Goal: Information Seeking & Learning: Check status

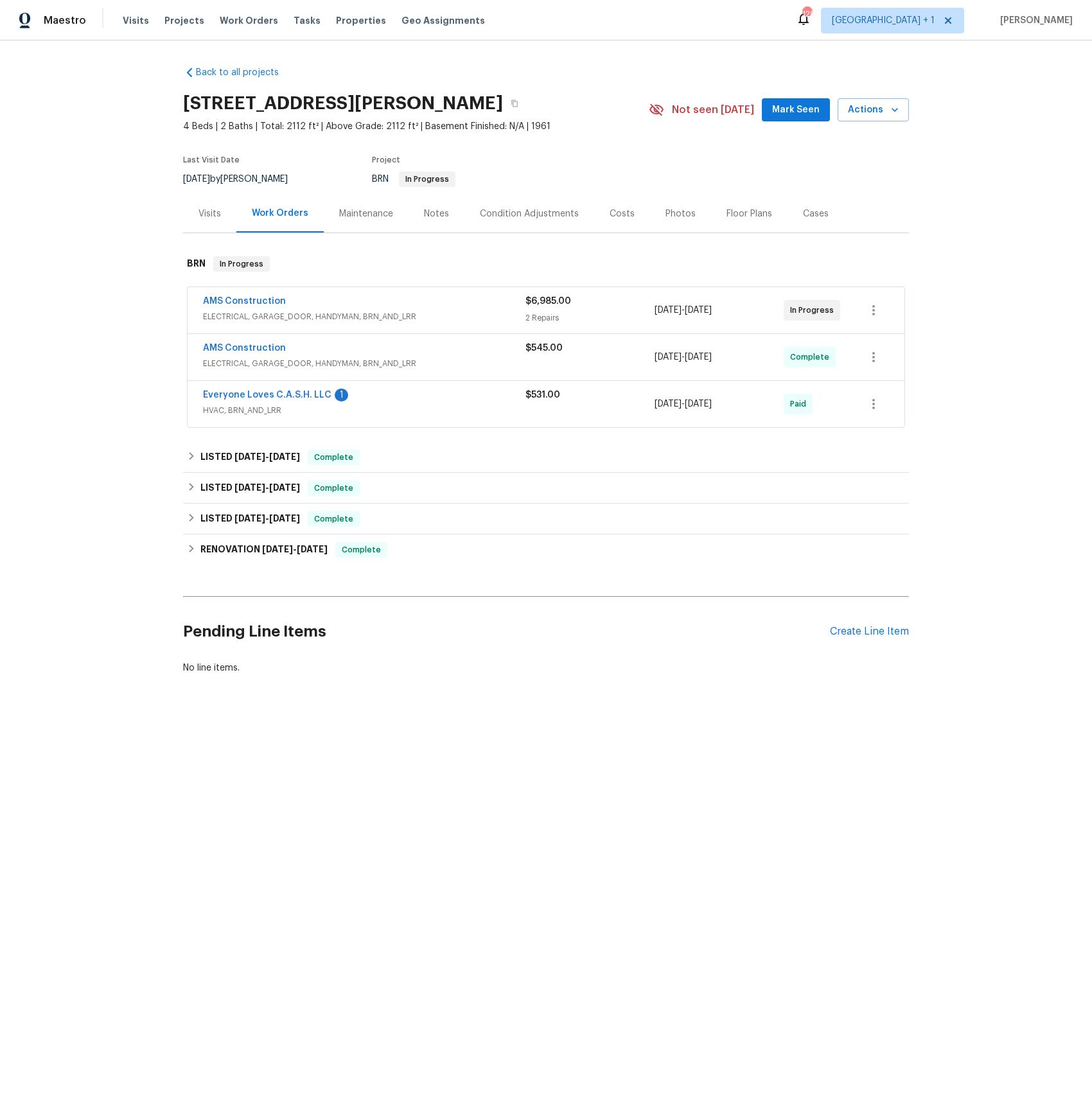
click at [242, 413] on span "HVAC, BRN_AND_LRR" at bounding box center [364, 411] width 323 height 13
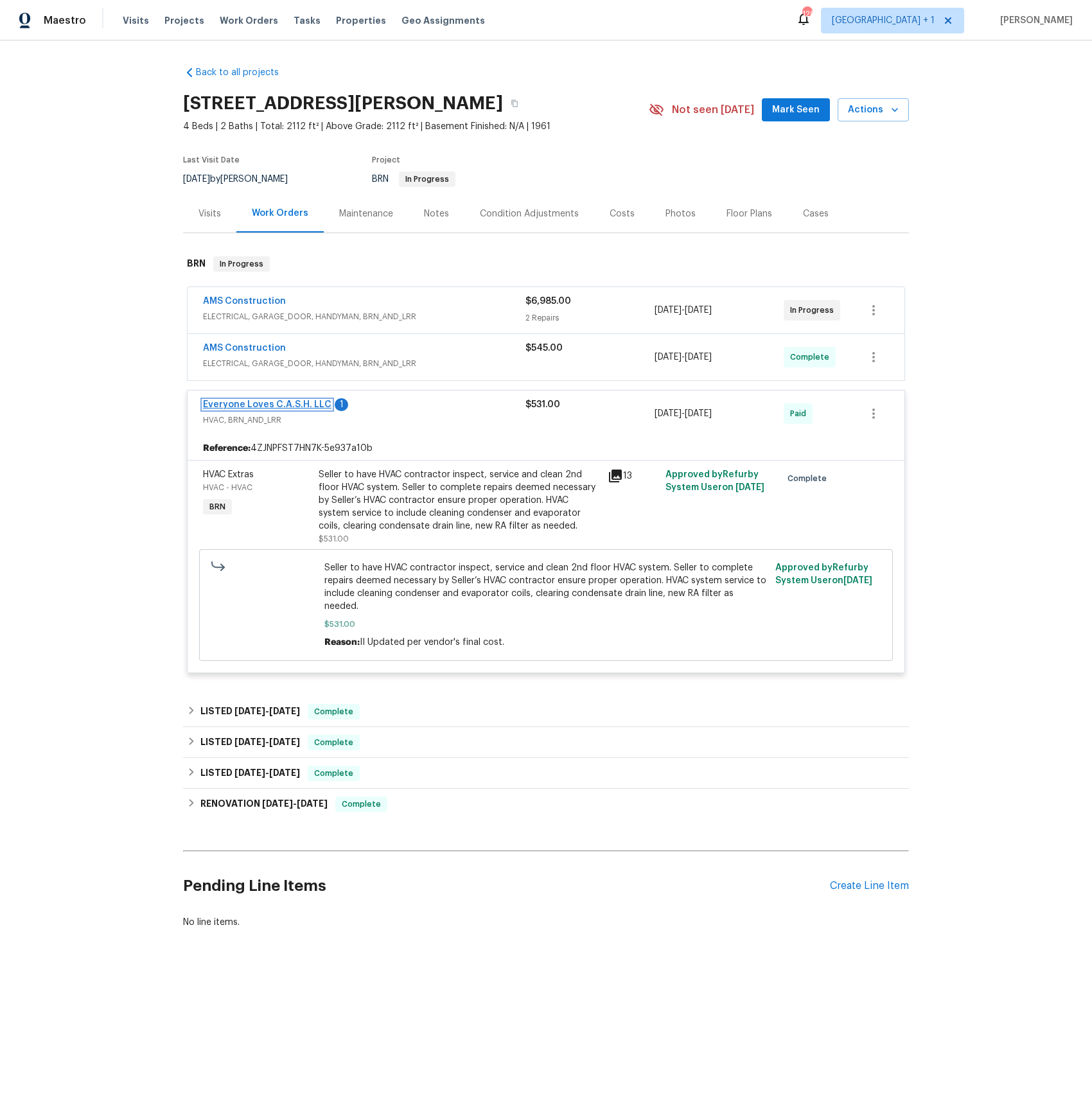
click at [245, 405] on link "Everyone Loves C.A.S.H. LLC" at bounding box center [267, 405] width 129 height 9
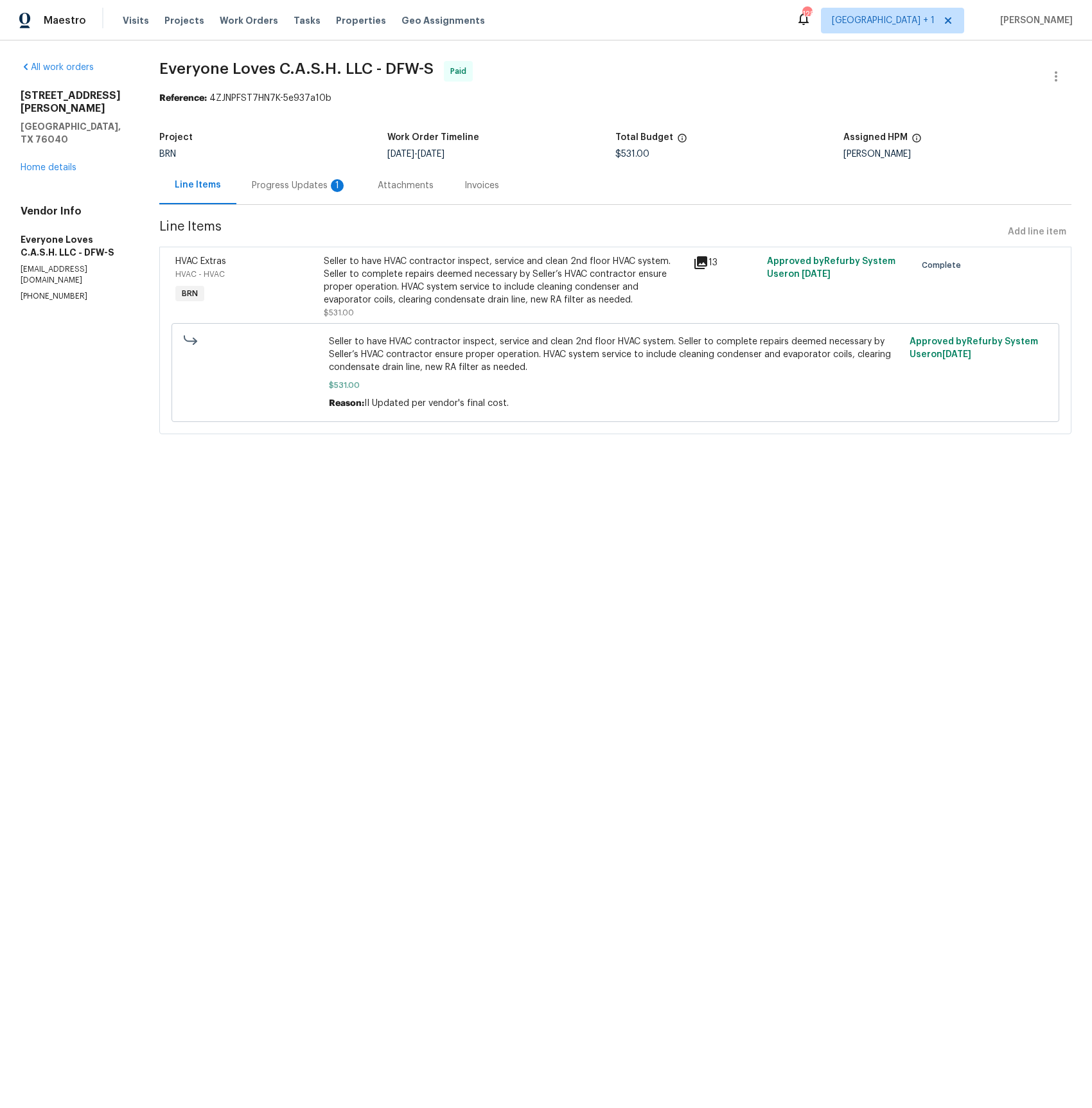
click at [321, 191] on div "Progress Updates 1" at bounding box center [300, 186] width 95 height 13
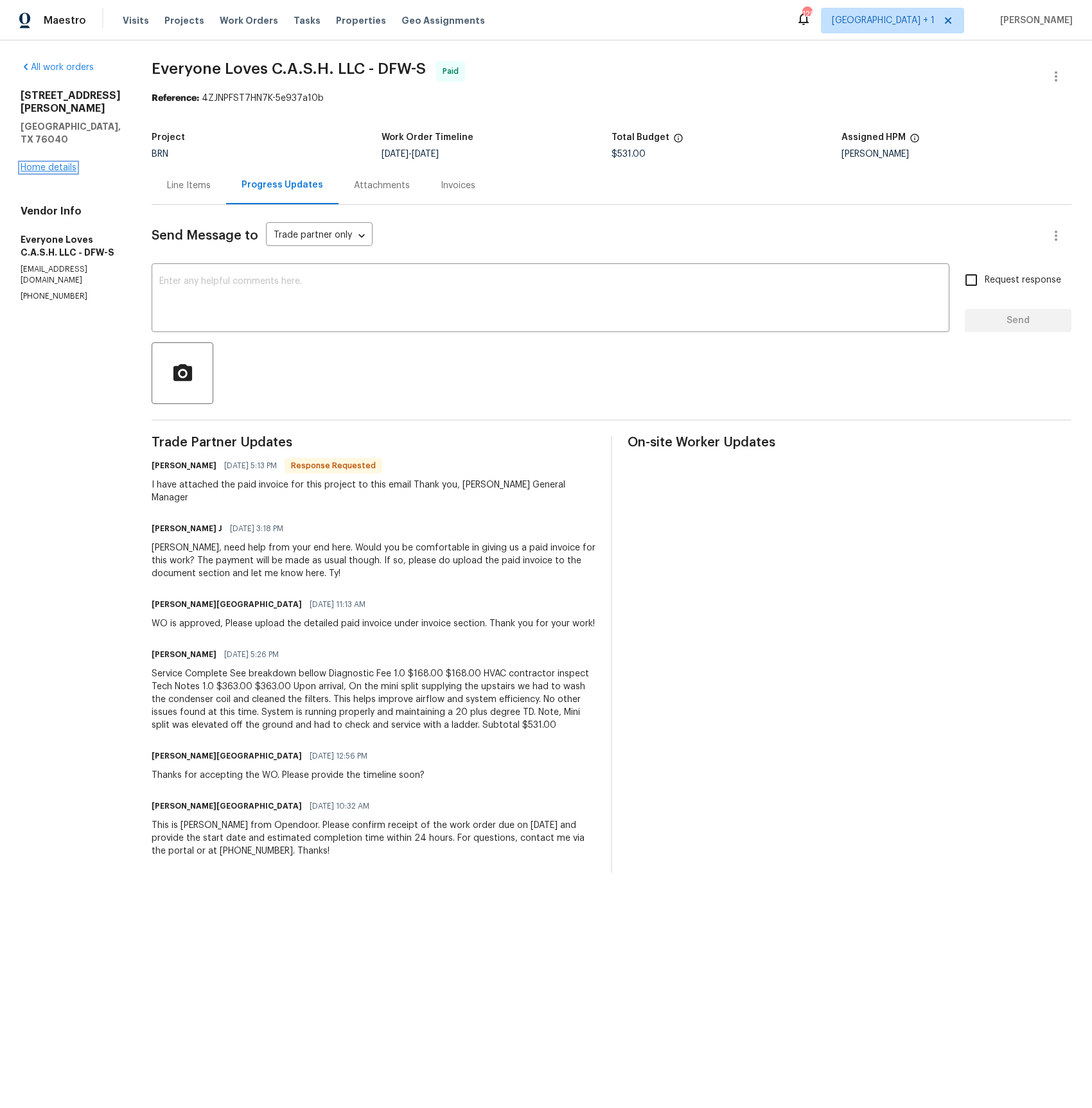
click at [73, 163] on link "Home details" at bounding box center [48, 168] width 56 height 9
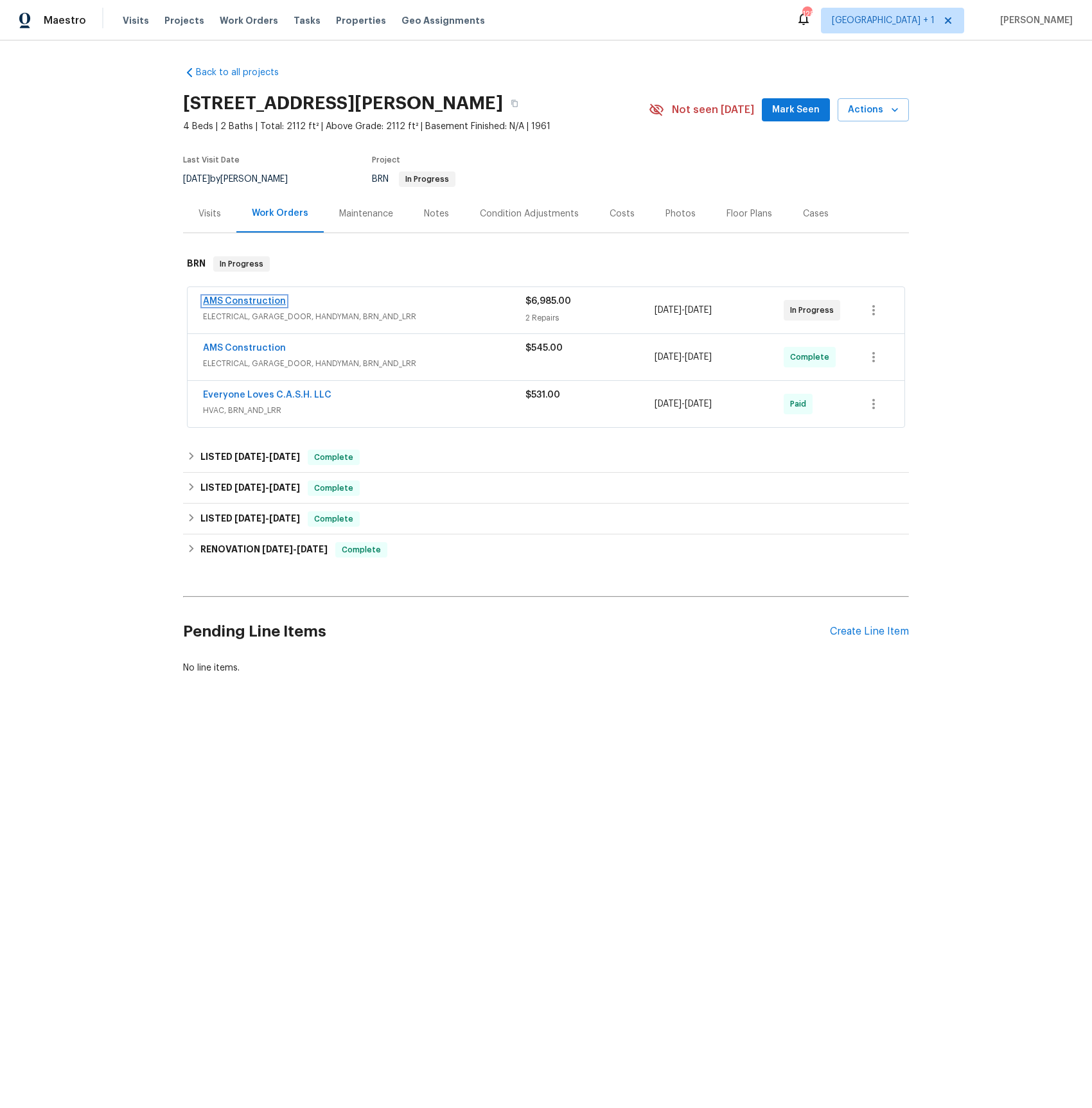
click at [241, 303] on link "AMS Construction" at bounding box center [244, 301] width 83 height 9
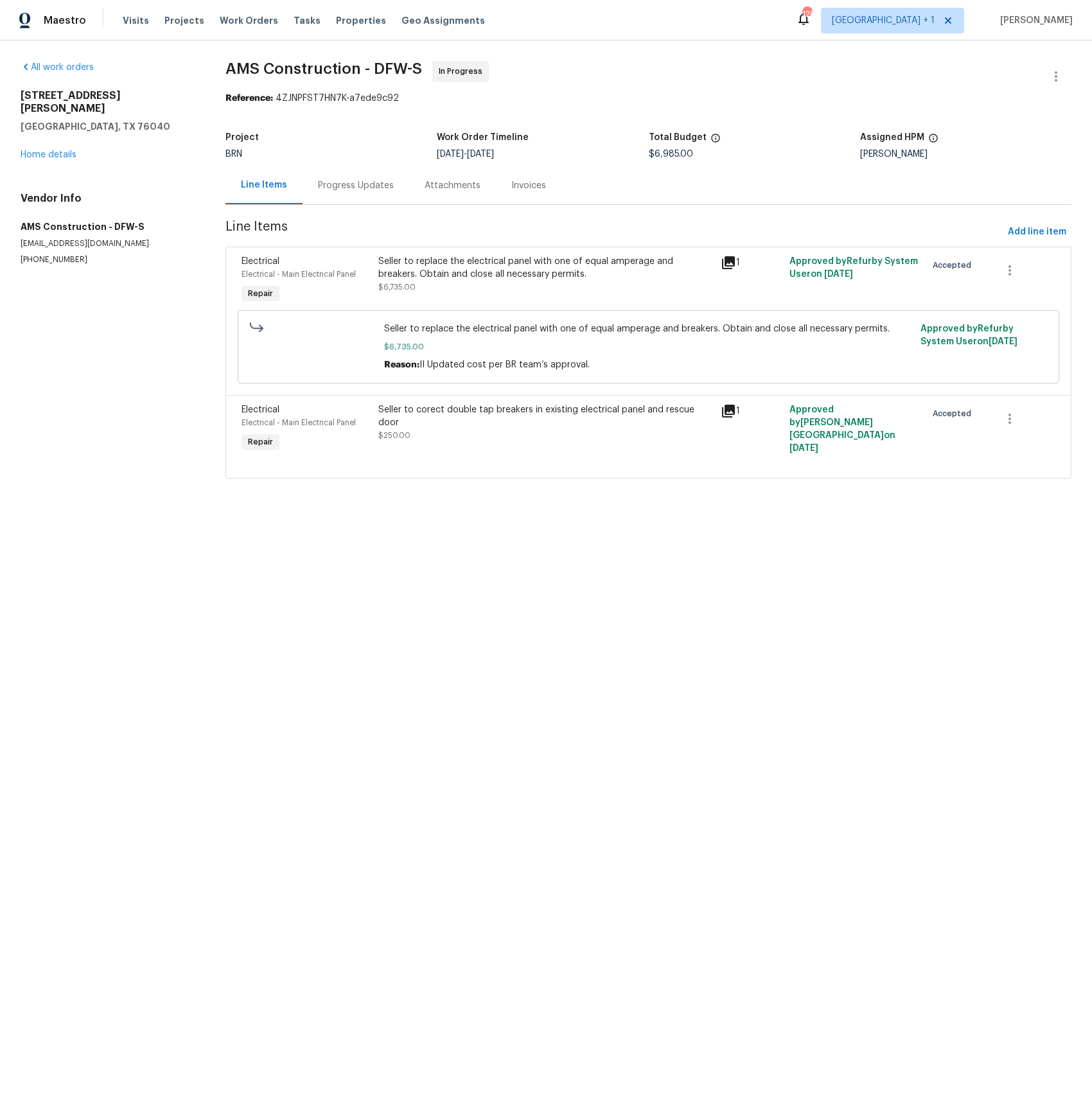
click at [361, 197] on div "Progress Updates" at bounding box center [356, 185] width 107 height 38
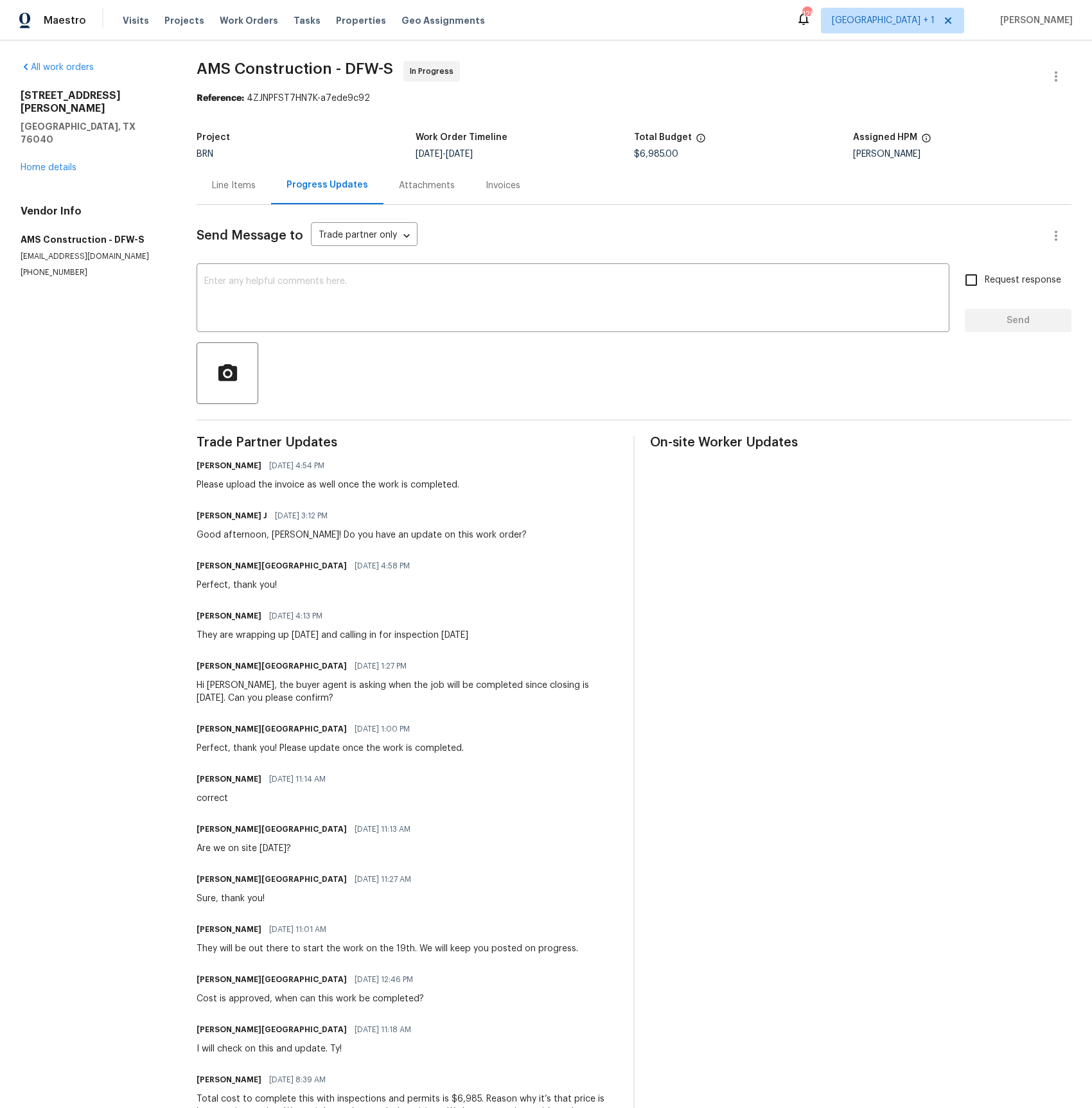
click at [499, 188] on div "Invoices" at bounding box center [503, 186] width 35 height 13
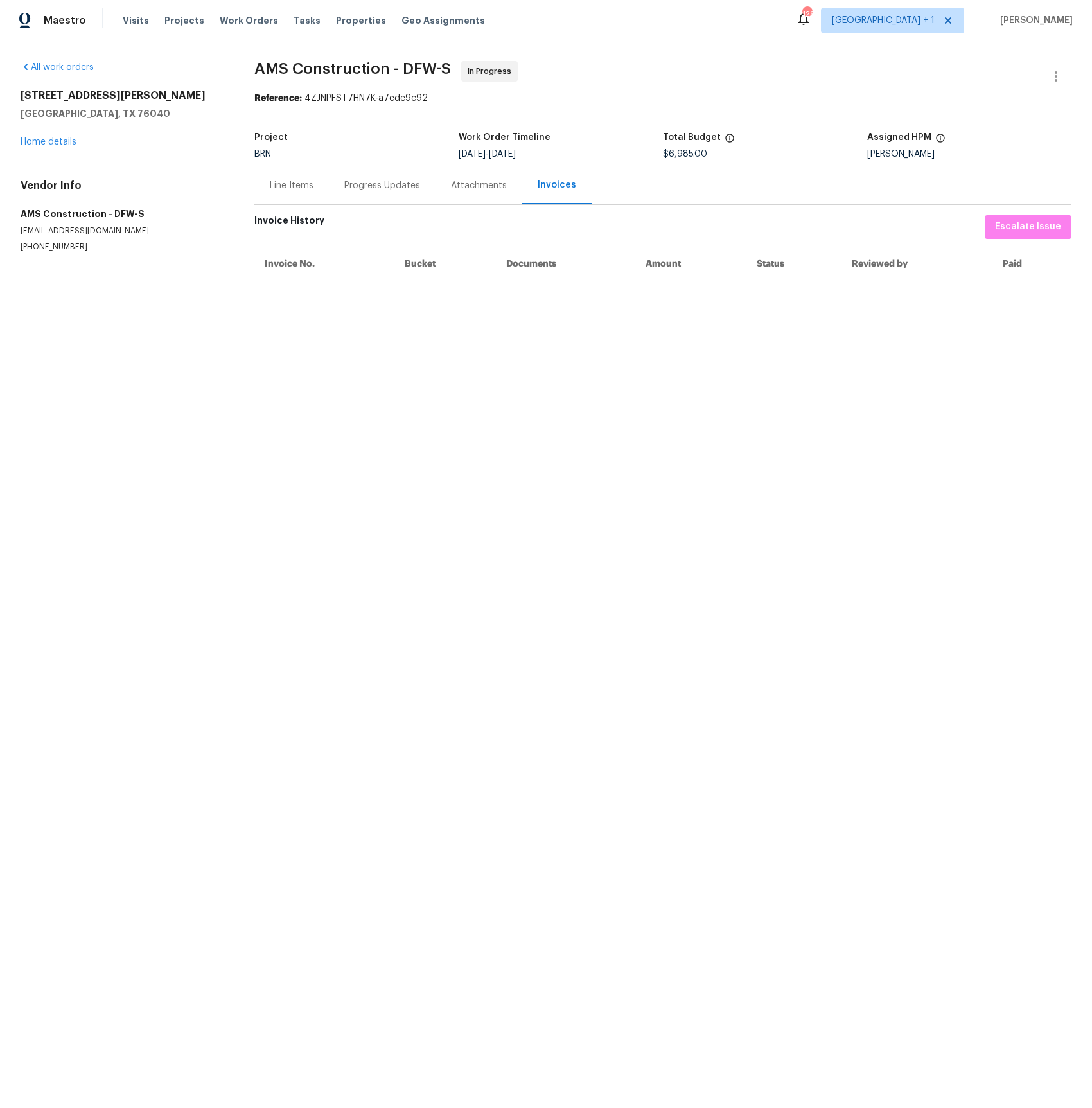
click at [395, 183] on div "Progress Updates" at bounding box center [382, 186] width 76 height 13
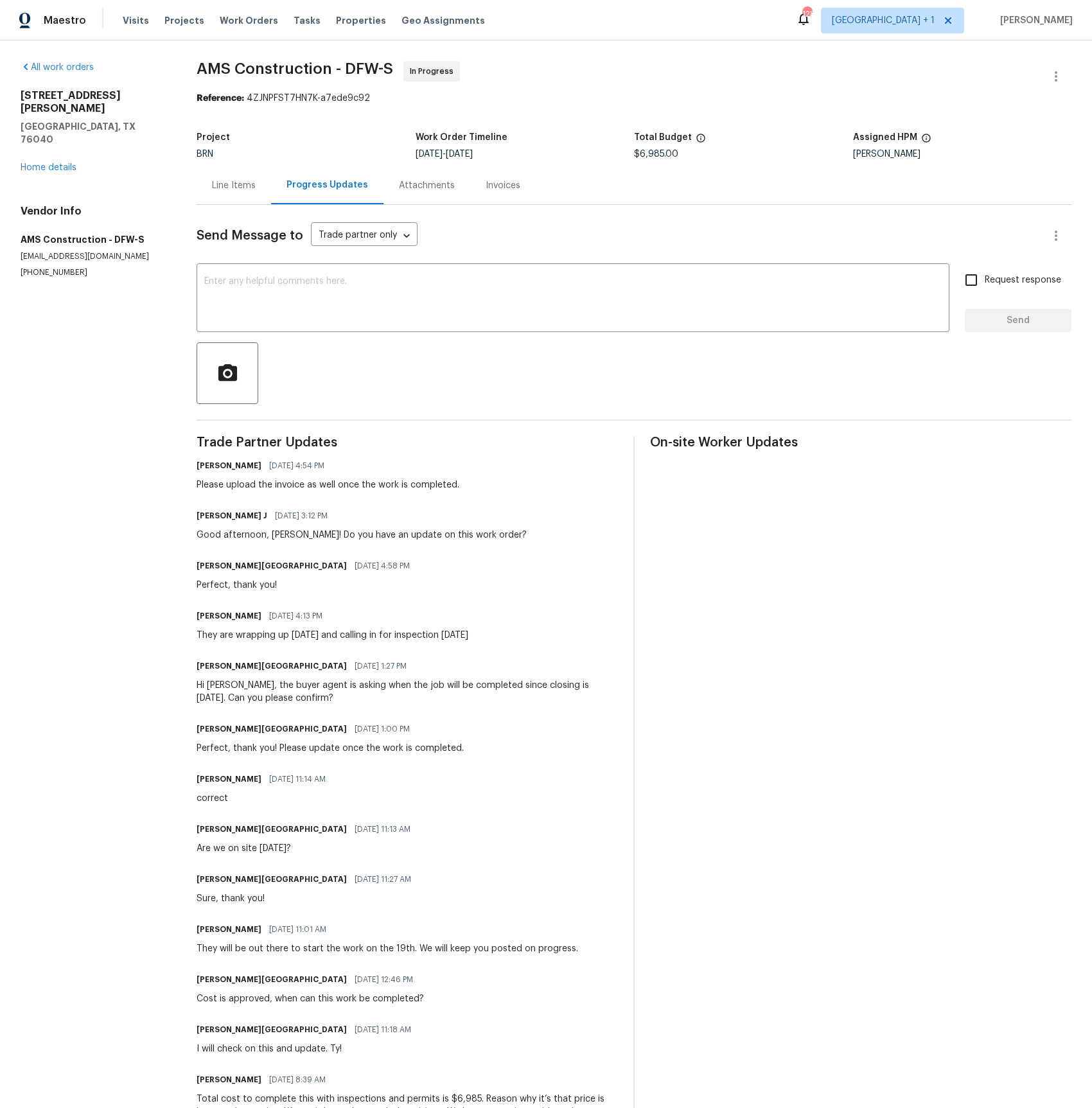
click at [244, 190] on div "Line Items" at bounding box center [234, 186] width 44 height 13
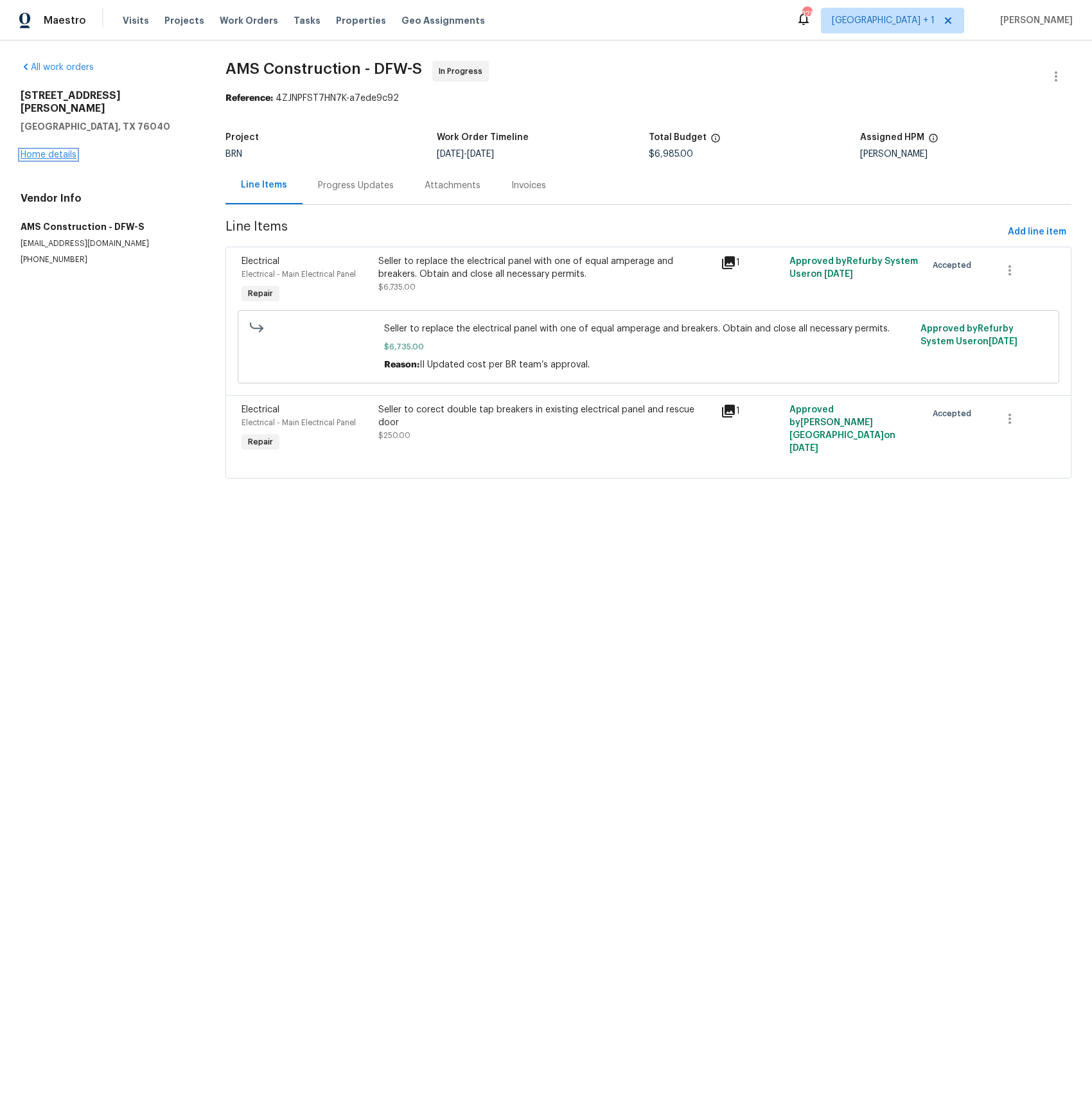
click at [39, 150] on link "Home details" at bounding box center [48, 155] width 56 height 9
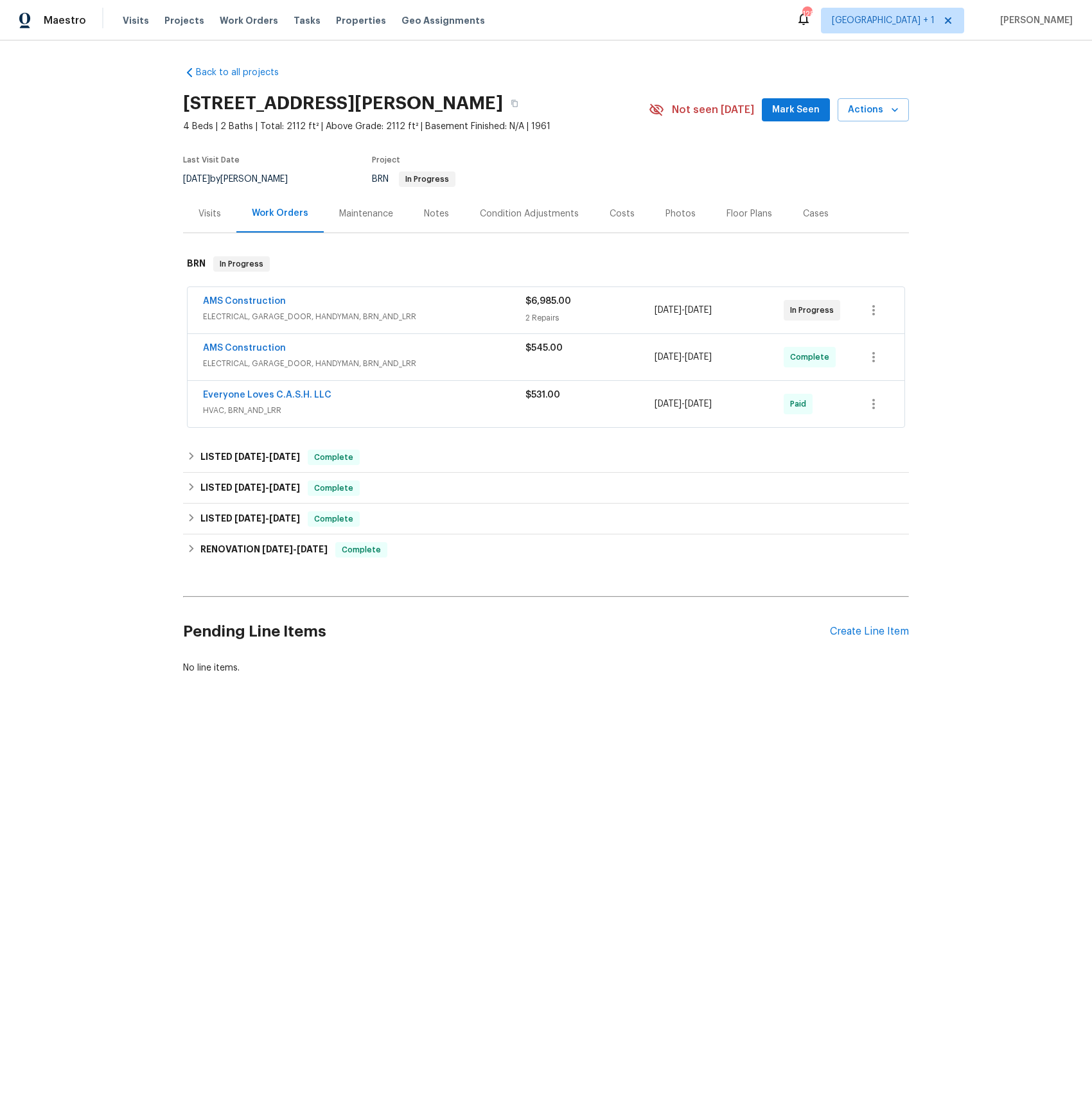
click at [307, 317] on span "ELECTRICAL, GARAGE_DOOR, HANDYMAN, BRN_AND_LRR" at bounding box center [364, 317] width 323 height 13
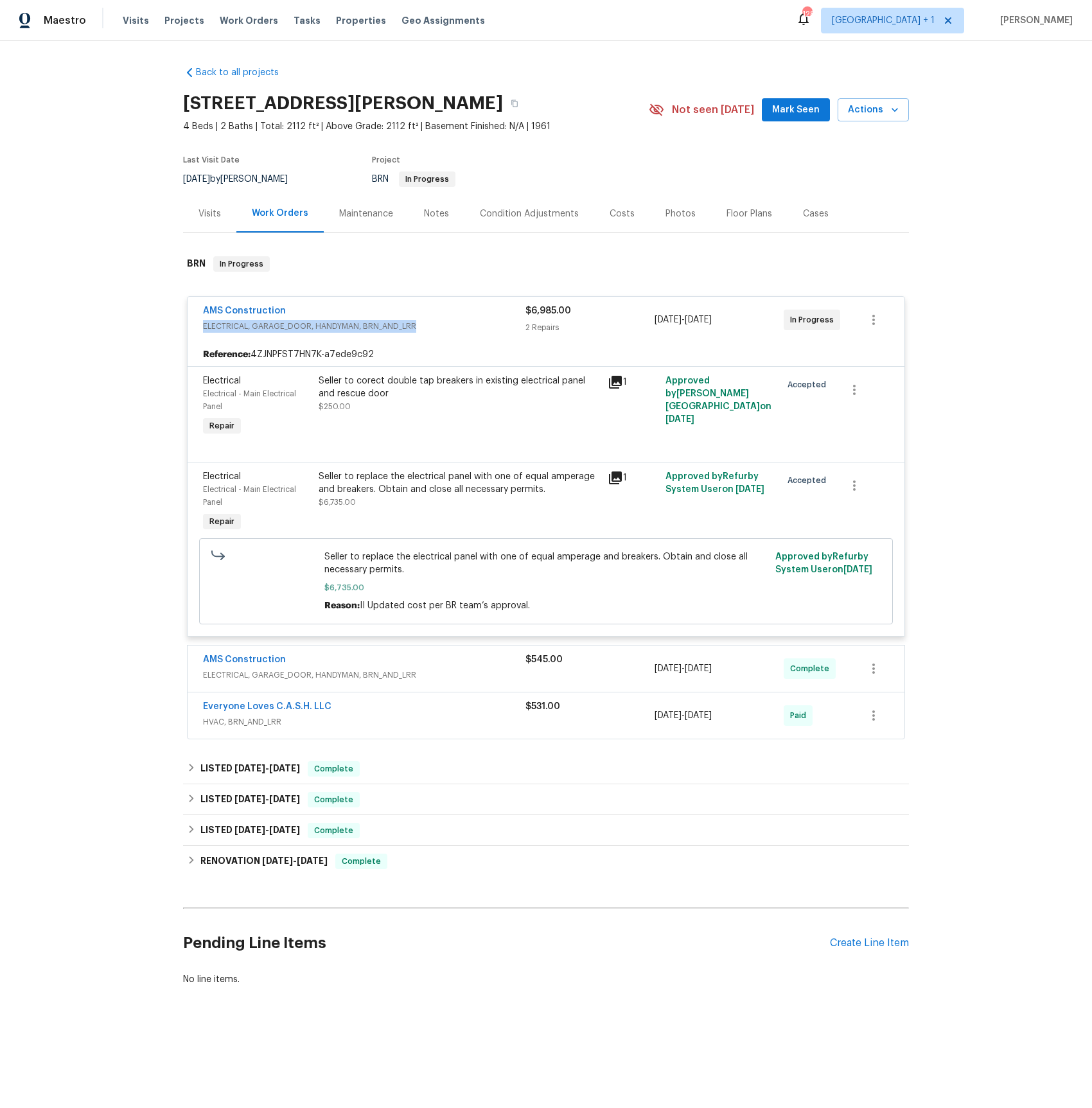
click at [615, 479] on icon at bounding box center [615, 478] width 13 height 13
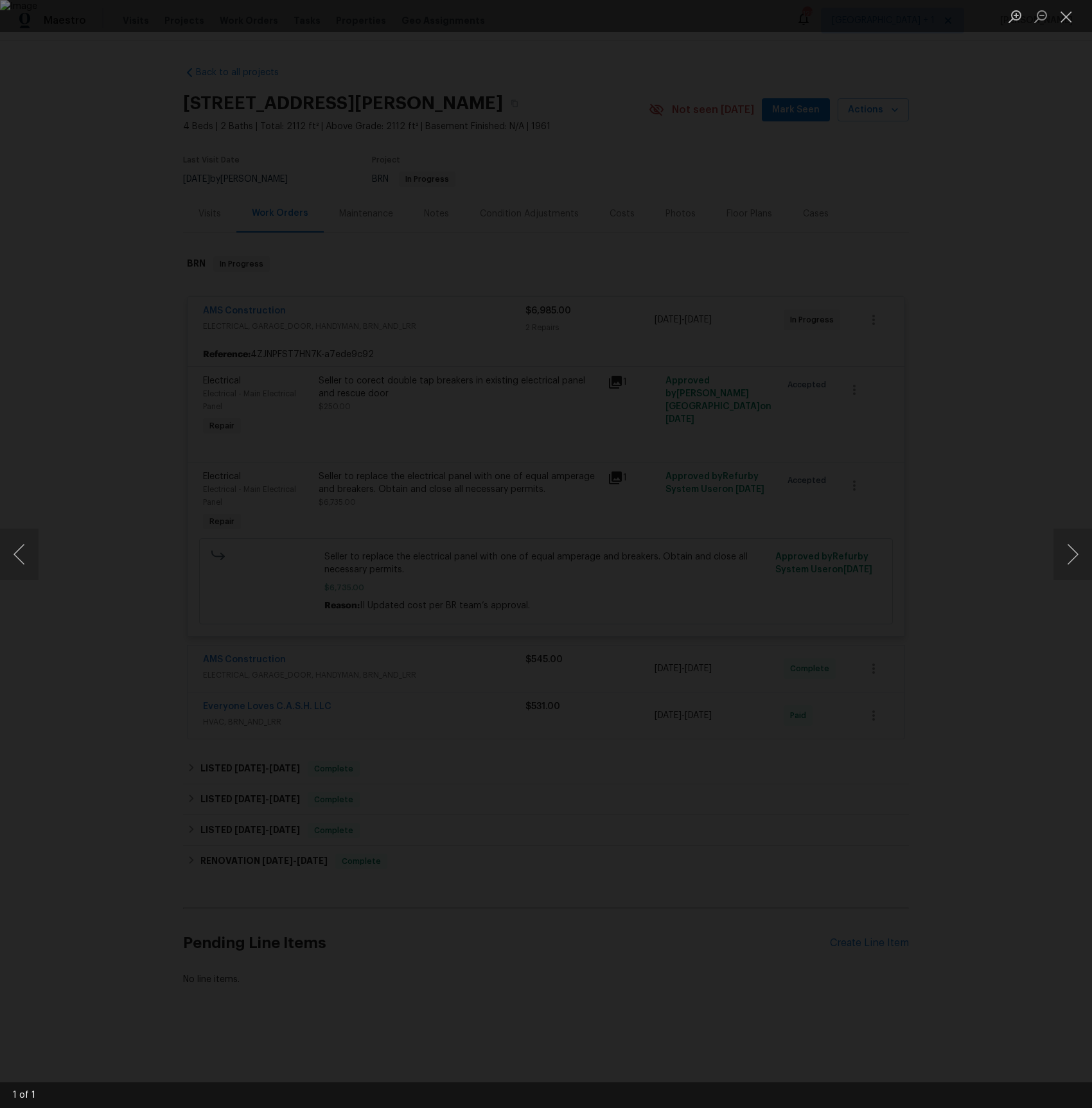
click at [538, 294] on div "Lightbox" at bounding box center [546, 554] width 1092 height 1108
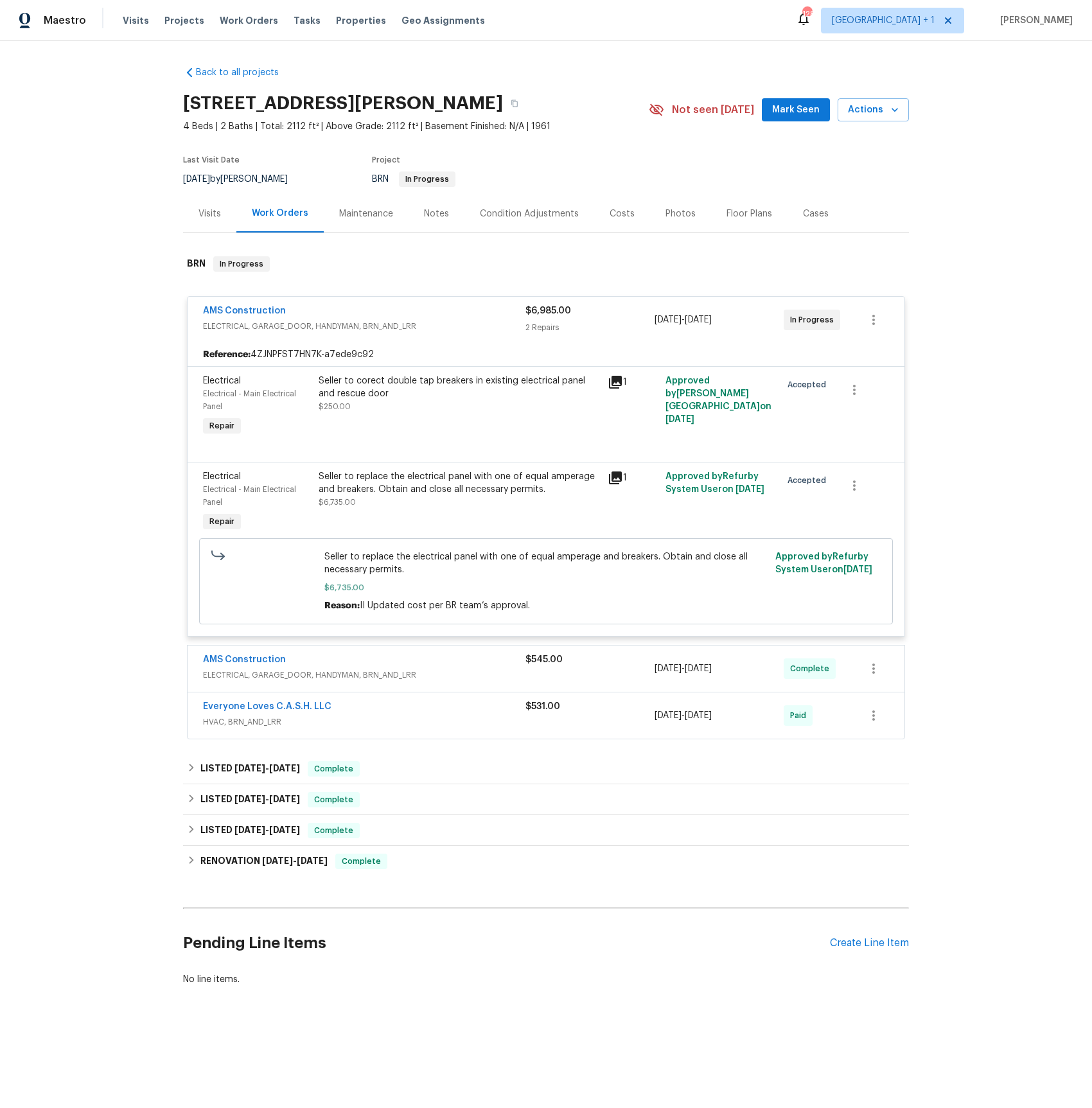
click at [610, 378] on icon at bounding box center [615, 382] width 15 height 15
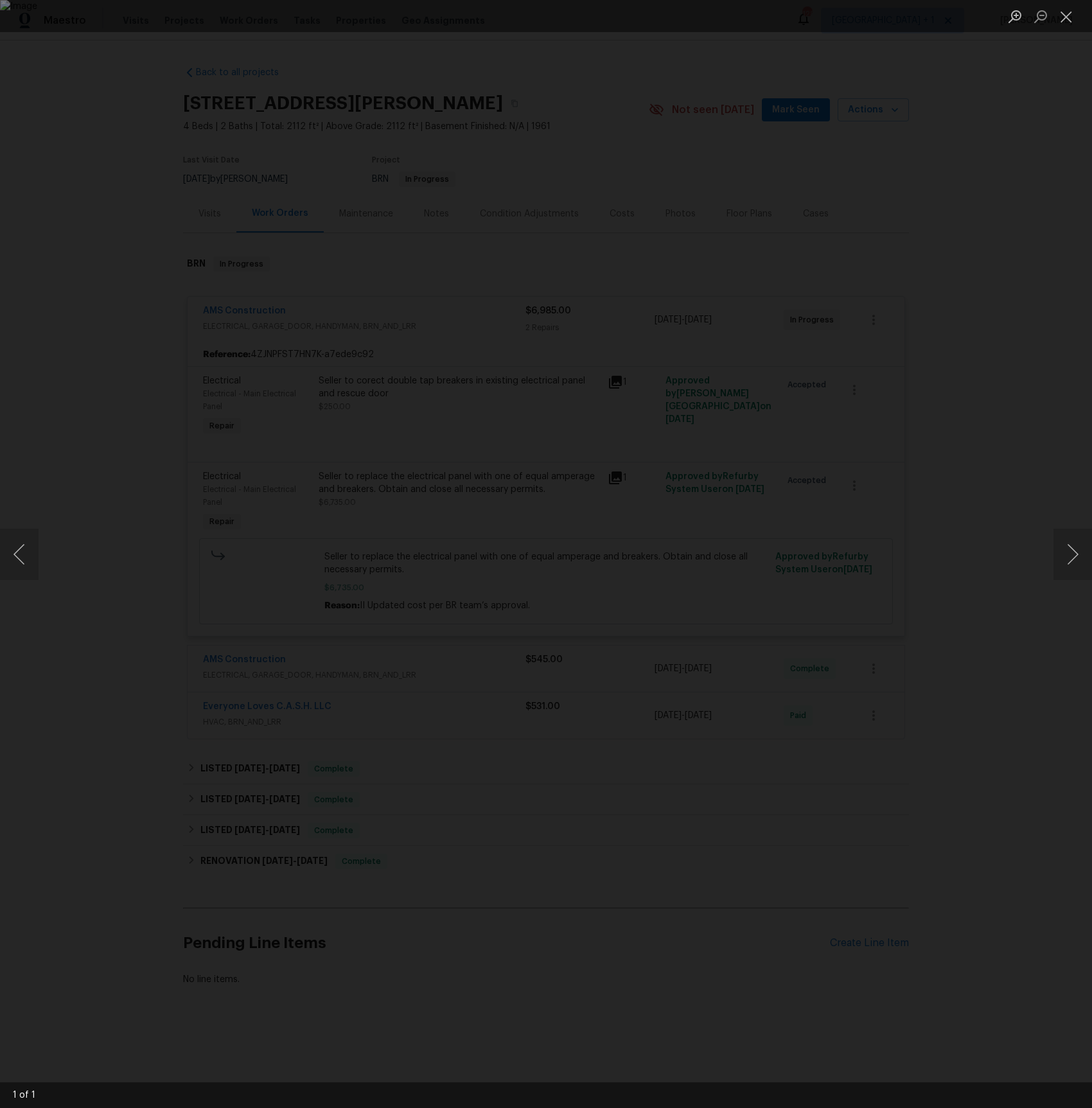
click at [490, 344] on div "Lightbox" at bounding box center [546, 554] width 1092 height 1108
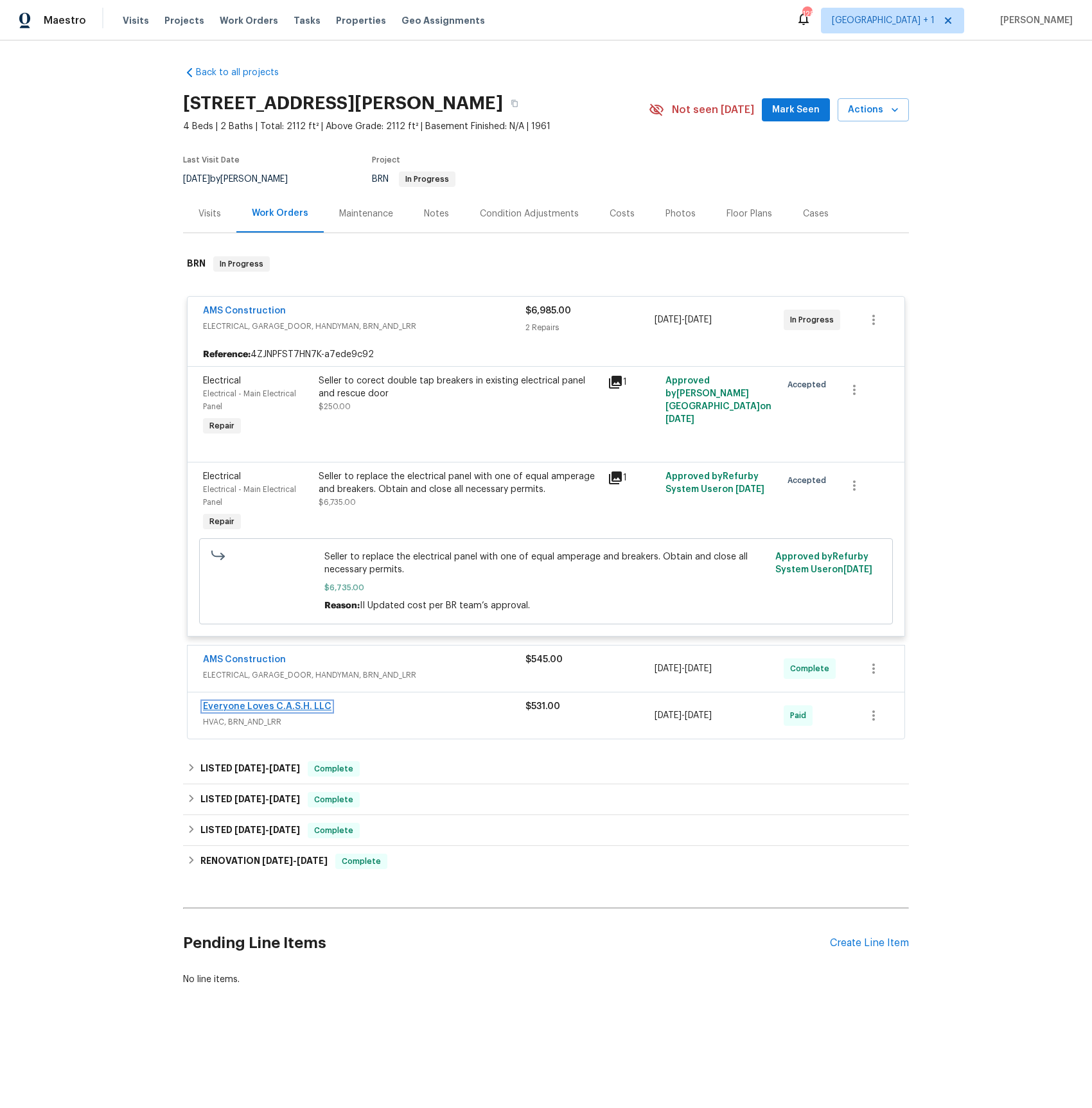
click at [248, 711] on link "Everyone Loves C.A.S.H. LLC" at bounding box center [267, 706] width 129 height 9
click at [248, 711] on html "Maestro Visits Projects Work Orders Tasks Properties Geo Assignments 128 [GEOGR…" at bounding box center [546, 537] width 1092 height 1073
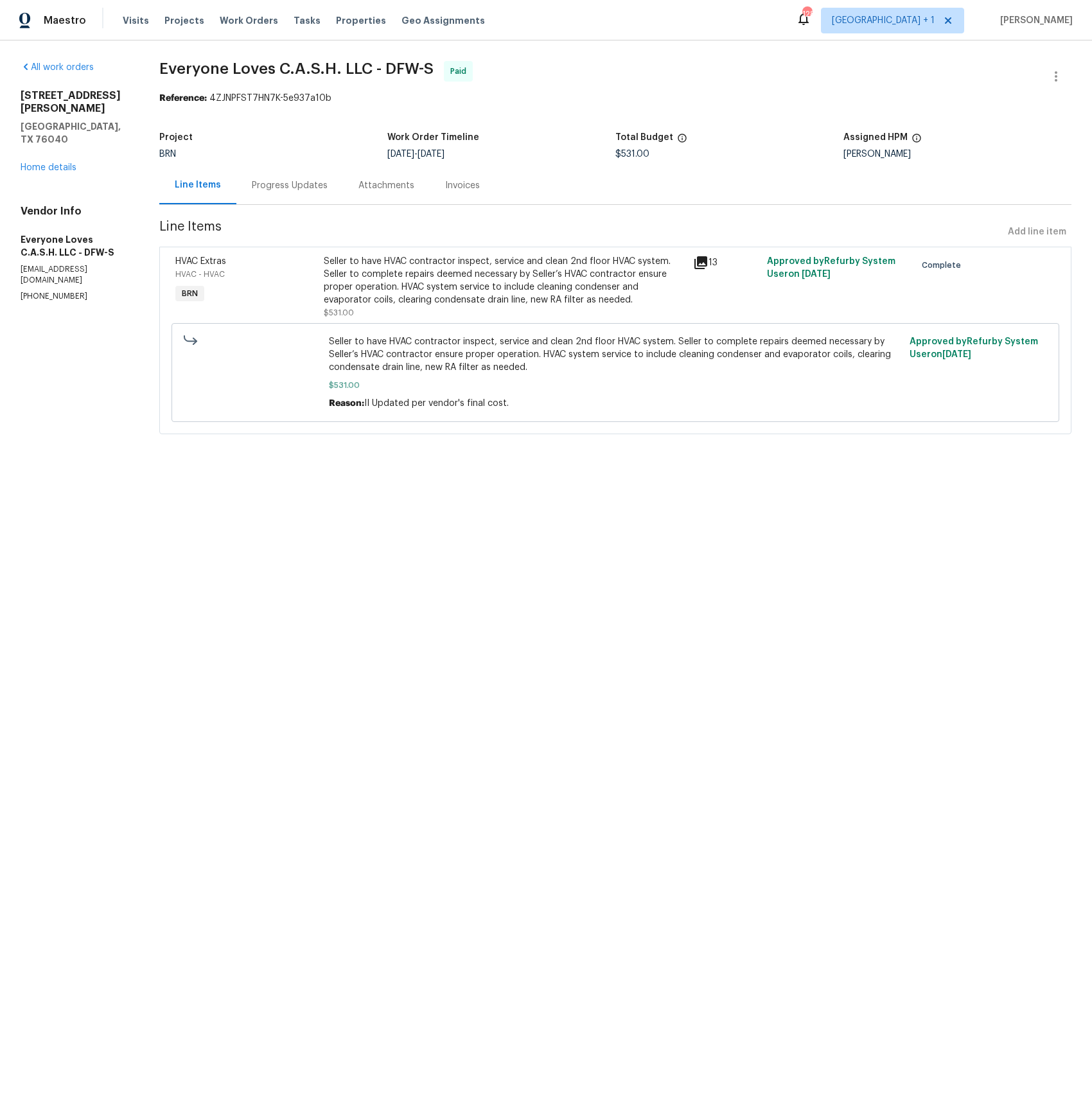
click at [323, 190] on div "Progress Updates" at bounding box center [290, 186] width 76 height 13
